Goal: Information Seeking & Learning: Learn about a topic

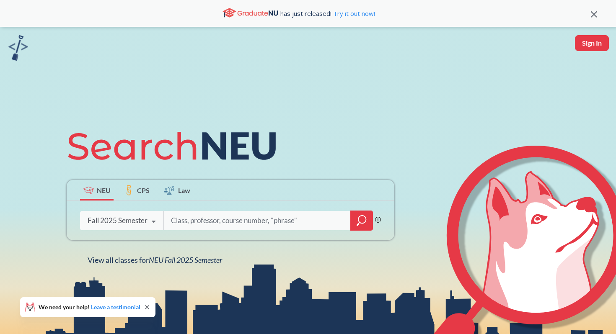
click at [186, 221] on input "search" at bounding box center [257, 221] width 174 height 18
type input "bk310"
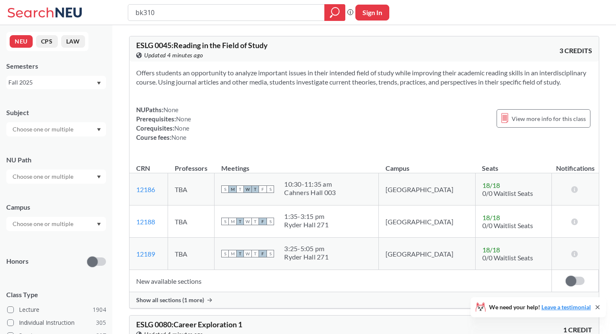
drag, startPoint x: 176, startPoint y: 18, endPoint x: 146, endPoint y: 18, distance: 29.8
click at [146, 18] on input "bk310" at bounding box center [227, 12] width 184 height 14
type input "b"
type input "cs5100"
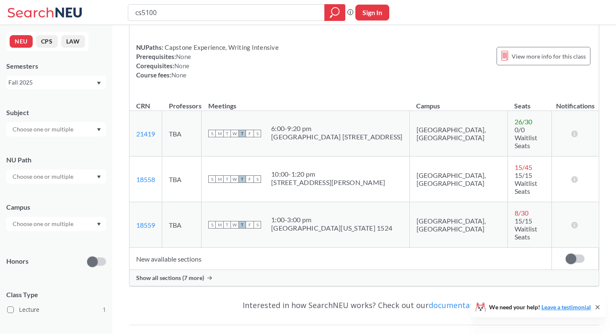
scroll to position [89, 0]
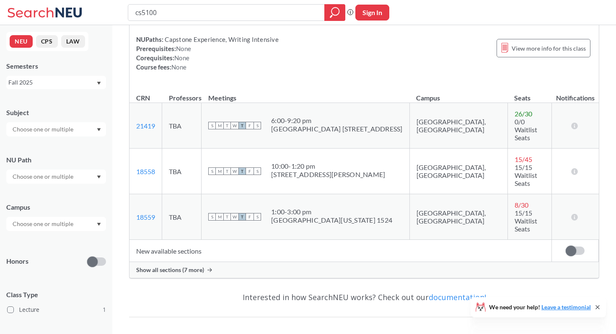
click at [202, 241] on div "CS 5100 : Foundations of Artificial Intelligence View this course on Banner. Up…" at bounding box center [364, 112] width 470 height 345
click at [201, 267] on span "Show all sections (7 more)" at bounding box center [170, 271] width 68 height 8
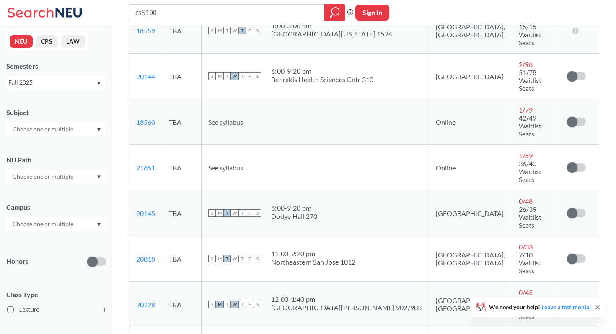
scroll to position [276, 0]
type input "bk310"
